Goal: Navigation & Orientation: Find specific page/section

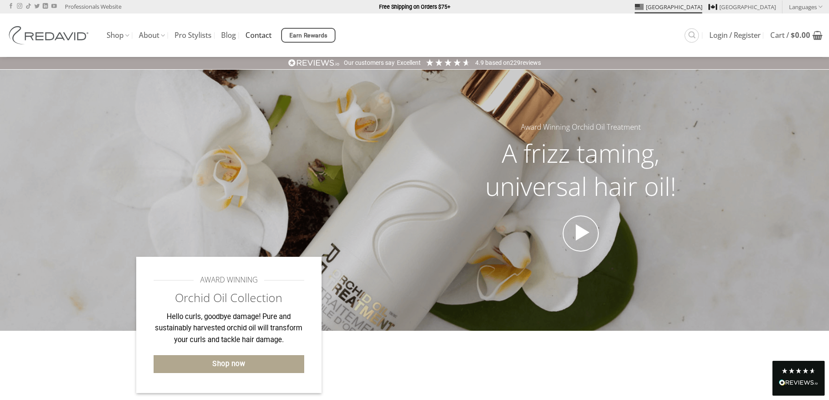
click at [259, 31] on link "Contact" at bounding box center [258, 35] width 26 height 16
click at [258, 36] on link "Contact" at bounding box center [258, 35] width 26 height 16
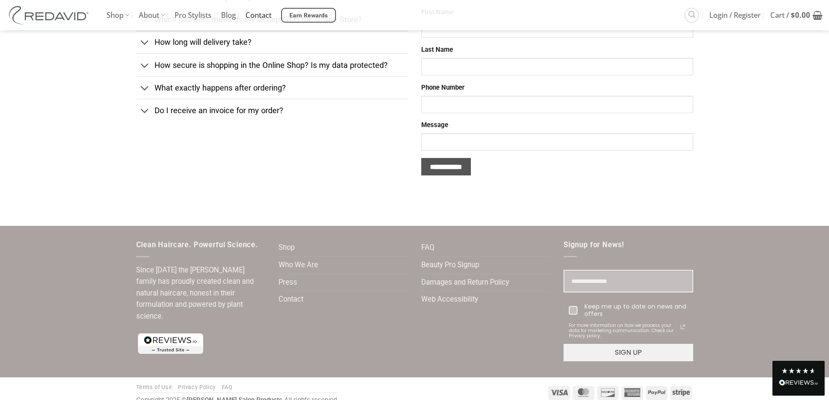
scroll to position [345, 0]
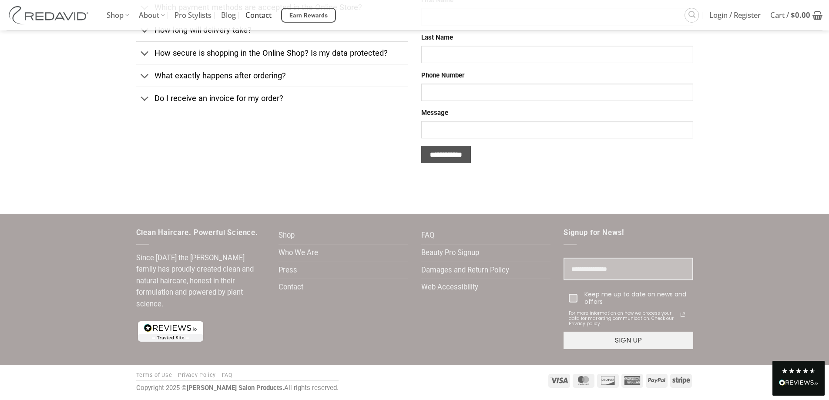
click at [190, 375] on link "Privacy Policy" at bounding box center [197, 375] width 38 height 7
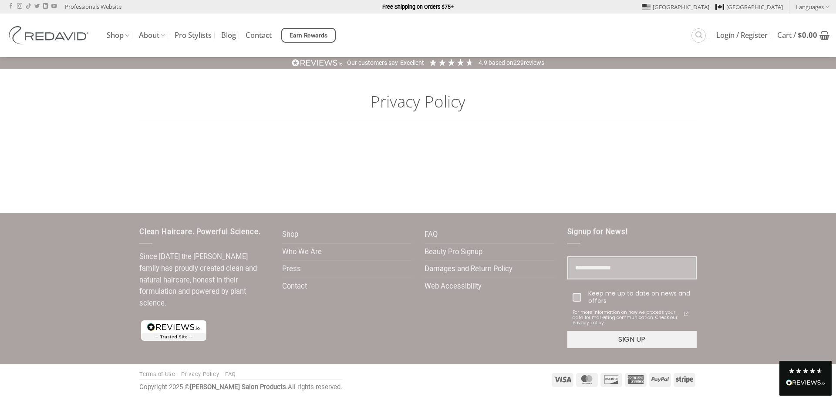
click at [157, 376] on link "Terms of Use" at bounding box center [157, 374] width 36 height 7
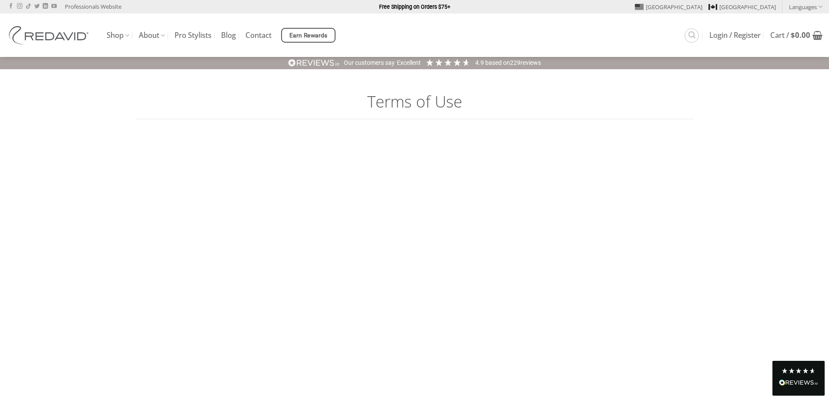
scroll to position [5065, 0]
